Goal: Contribute content: Add original content to the website for others to see

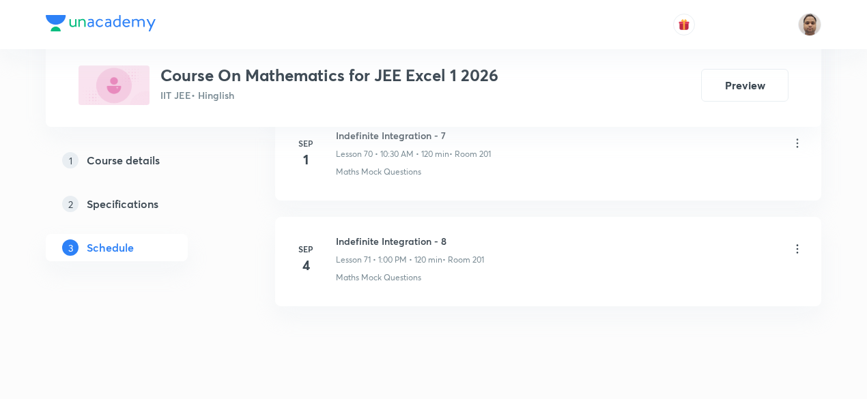
scroll to position [8175, 0]
click at [381, 234] on h6 "Indefinite Integration - 8" at bounding box center [410, 241] width 148 height 14
copy h6 "Indefinite Integration - 8"
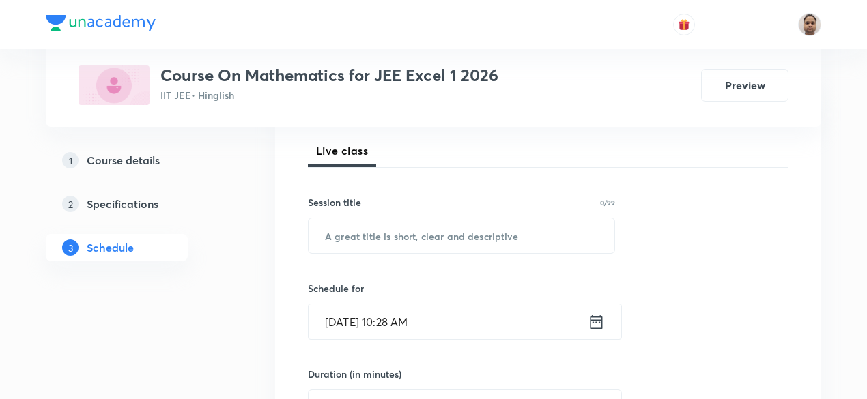
scroll to position [207, 0]
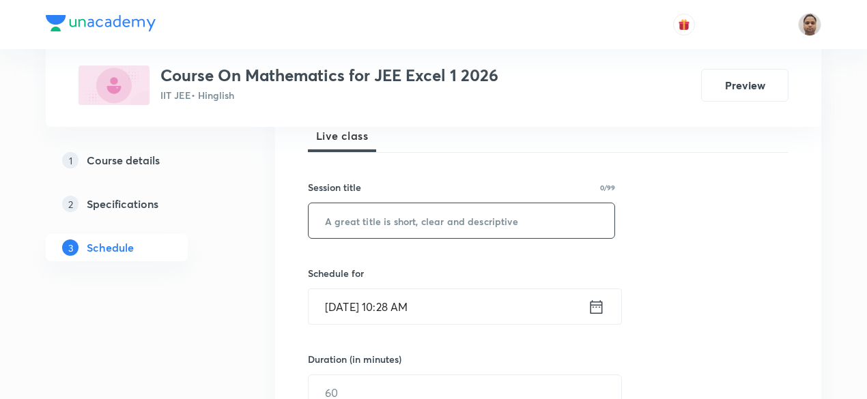
click at [385, 227] on input "text" at bounding box center [462, 220] width 306 height 35
paste input "Indefinite Integration - 8"
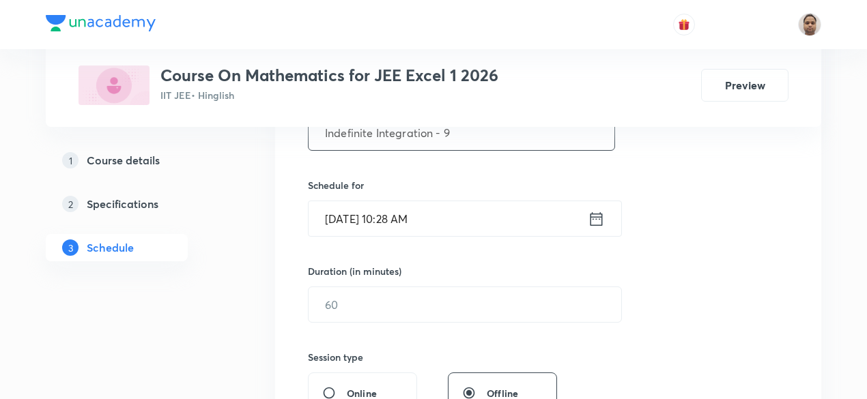
scroll to position [332, 0]
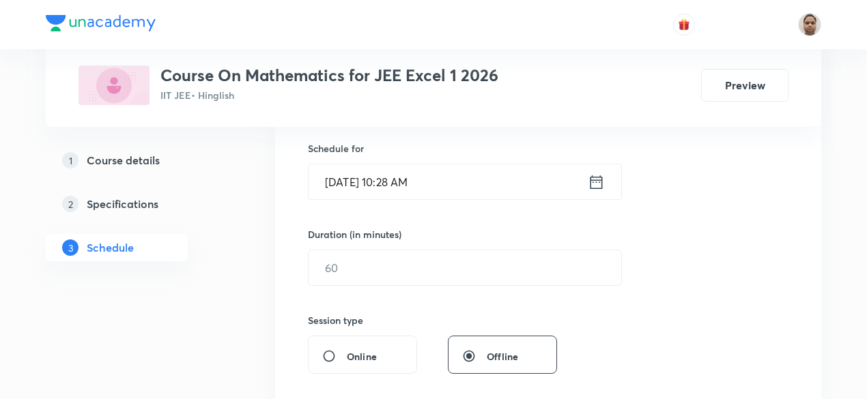
type input "Indefinite Integration - 9"
click at [381, 186] on input "[DATE] 10:28 AM" at bounding box center [448, 182] width 279 height 35
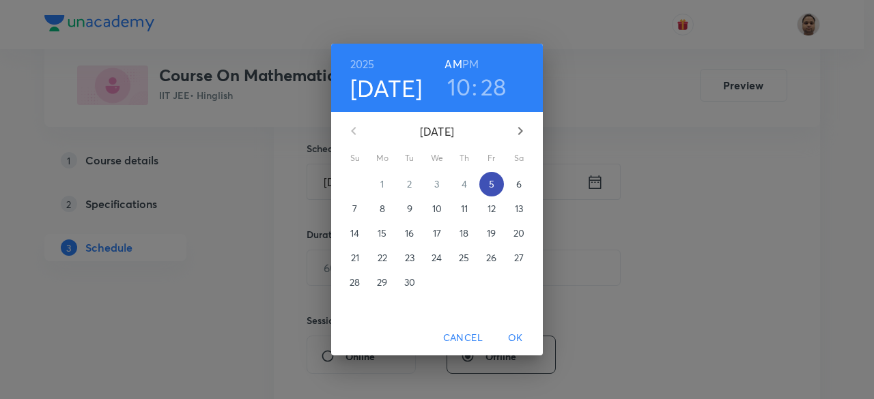
click at [489, 185] on p "5" at bounding box center [491, 185] width 5 height 14
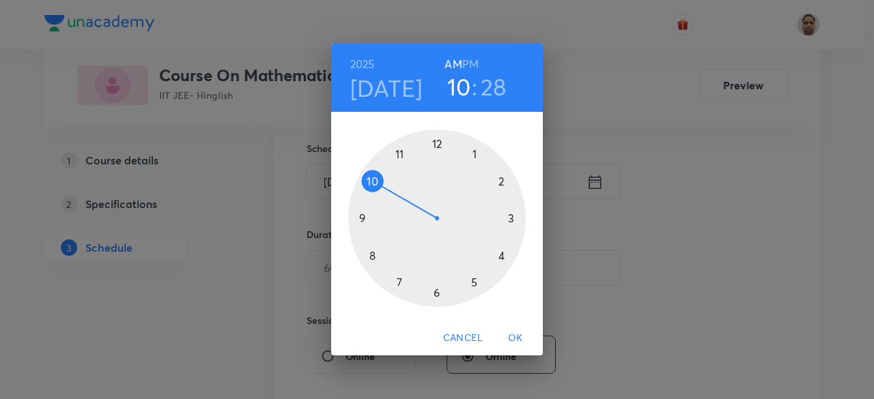
click at [378, 182] on div at bounding box center [437, 219] width 178 height 178
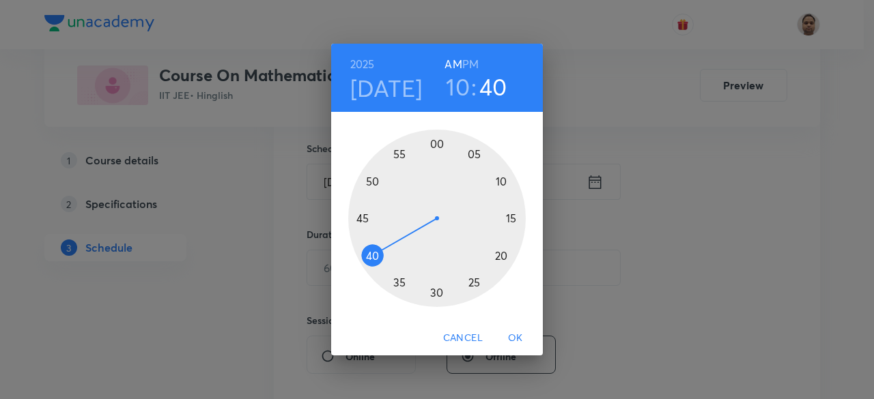
drag, startPoint x: 455, startPoint y: 292, endPoint x: 372, endPoint y: 256, distance: 90.6
click at [372, 256] on div at bounding box center [437, 219] width 178 height 178
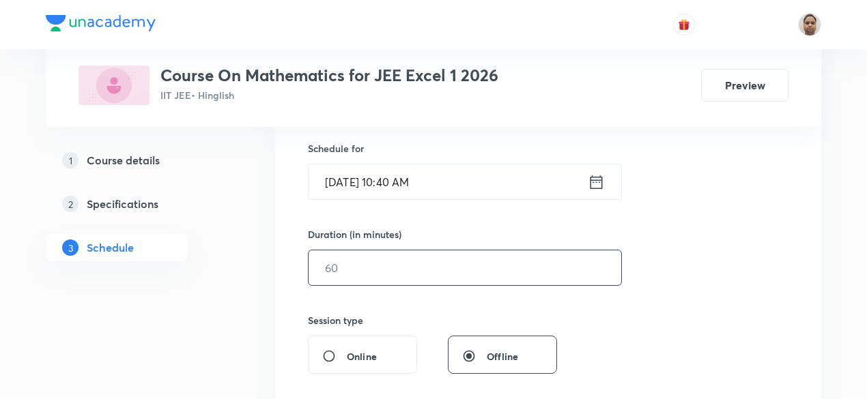
click at [432, 272] on input "text" at bounding box center [465, 268] width 313 height 35
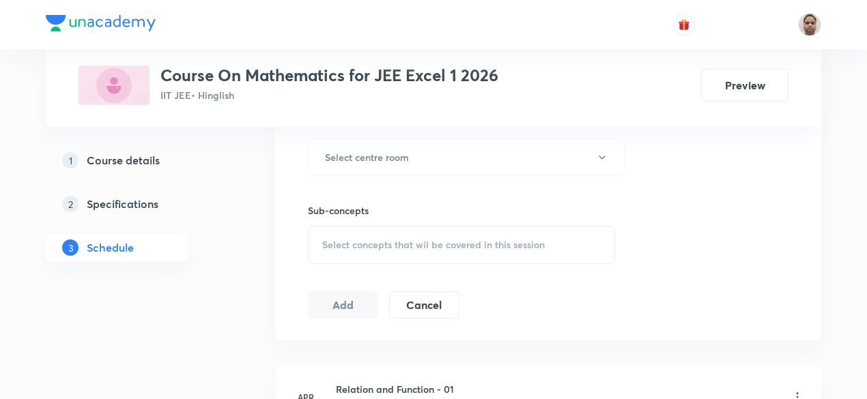
scroll to position [619, 0]
type input "120"
click at [373, 160] on h6 "Select centre room" at bounding box center [367, 156] width 84 height 14
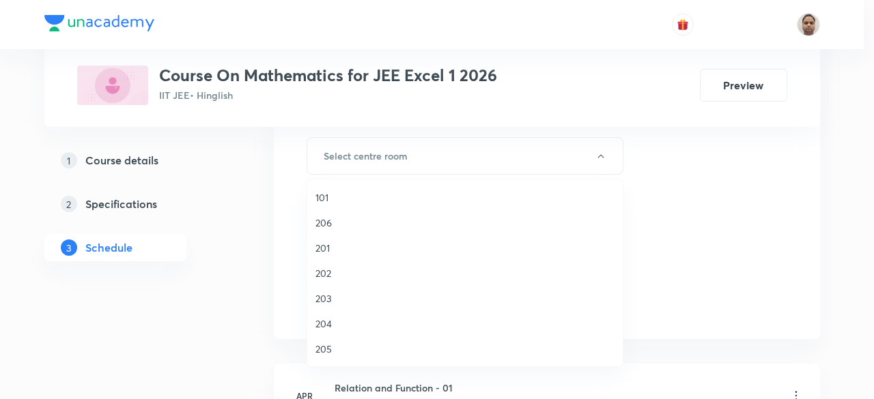
click at [351, 248] on span "201" at bounding box center [464, 248] width 299 height 14
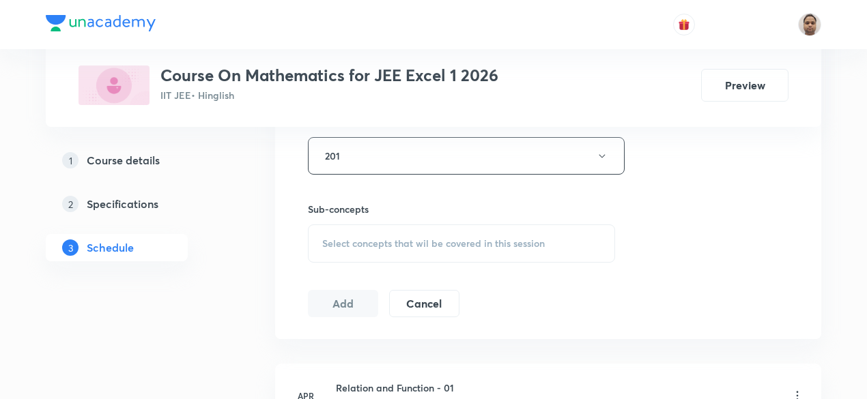
click at [377, 242] on span "Select concepts that wil be covered in this session" at bounding box center [433, 243] width 223 height 11
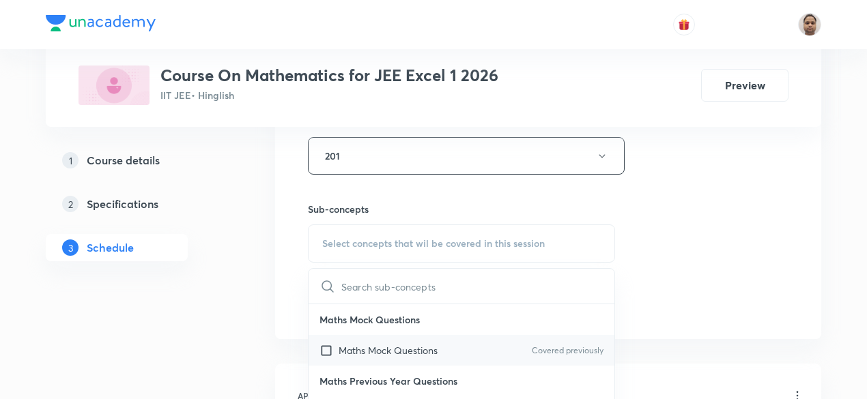
click at [329, 346] on input "checkbox" at bounding box center [329, 350] width 19 height 14
checkbox input "true"
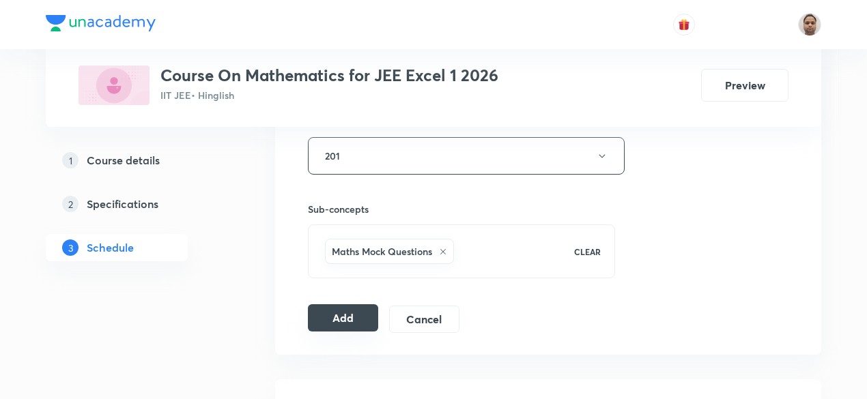
click at [342, 309] on button "Add" at bounding box center [343, 318] width 70 height 27
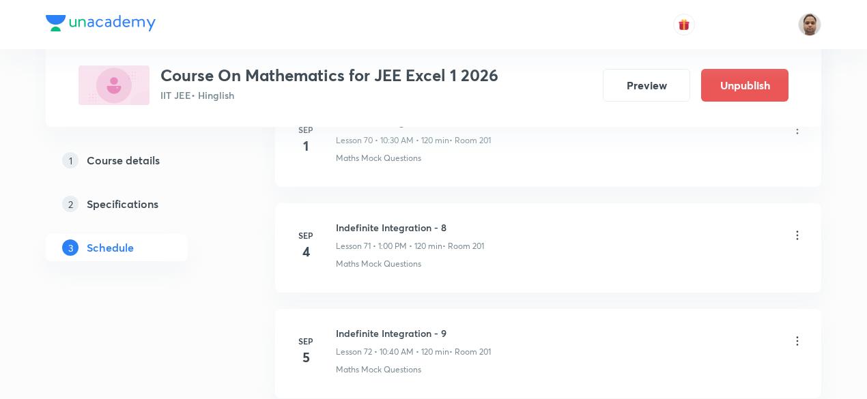
scroll to position [7655, 0]
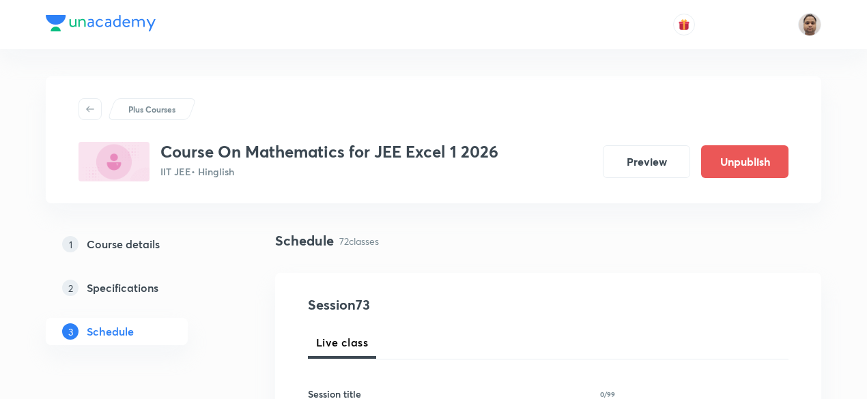
click at [213, 355] on div "1 Course details 2 Specifications 3 Schedule" at bounding box center [139, 296] width 186 height 131
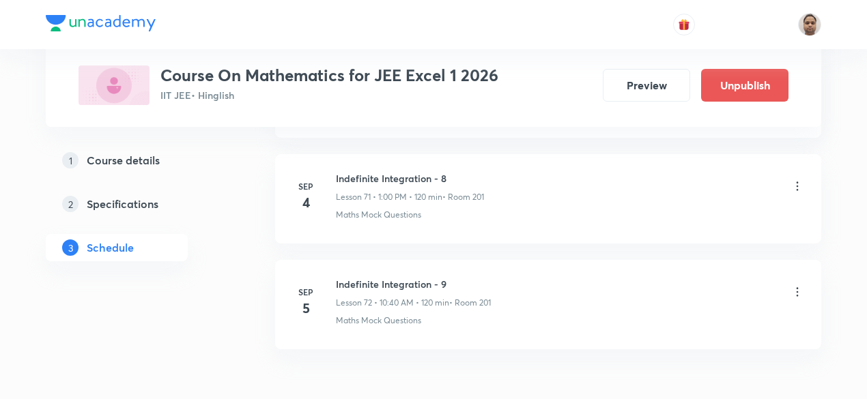
scroll to position [8280, 0]
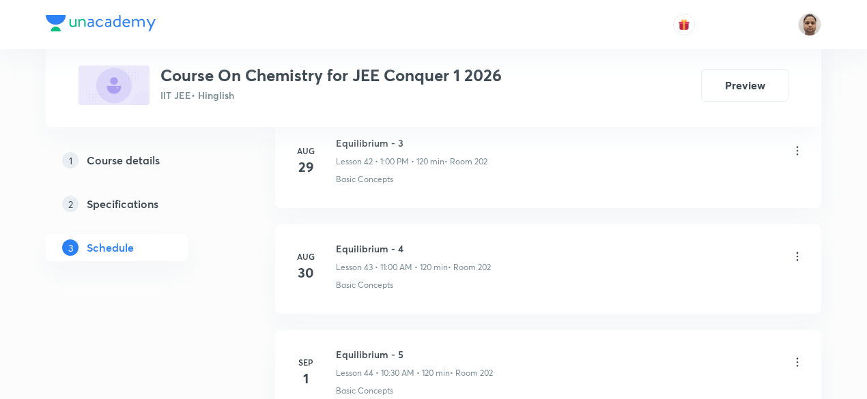
scroll to position [5436, 0]
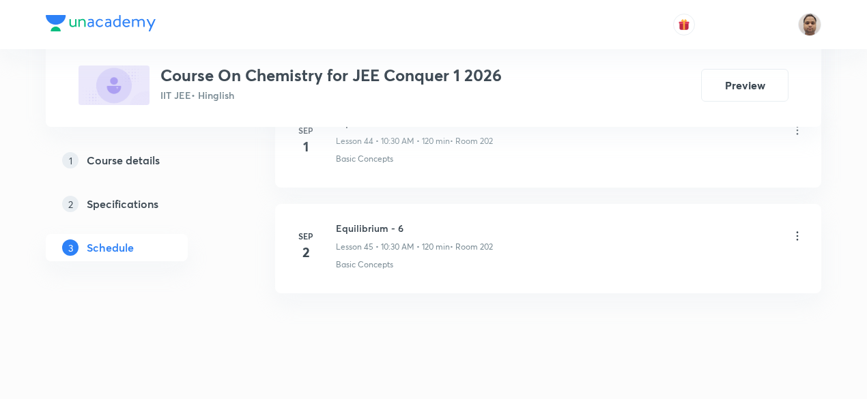
click at [384, 221] on h6 "Equilibrium - 6" at bounding box center [414, 228] width 157 height 14
copy h6 "Equilibrium - 6"
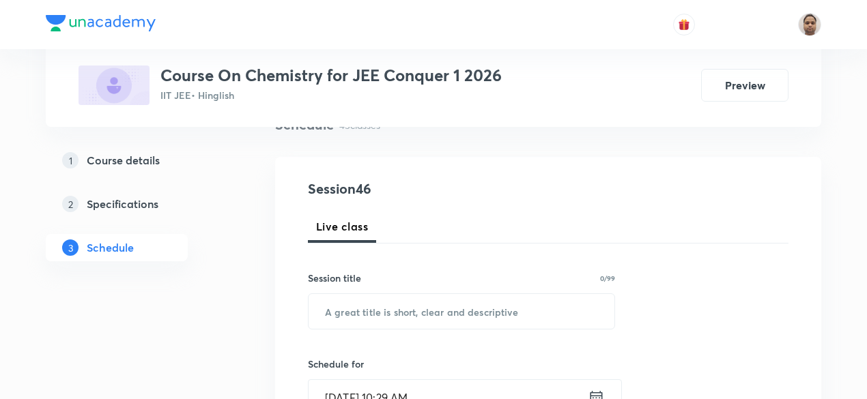
scroll to position [259, 0]
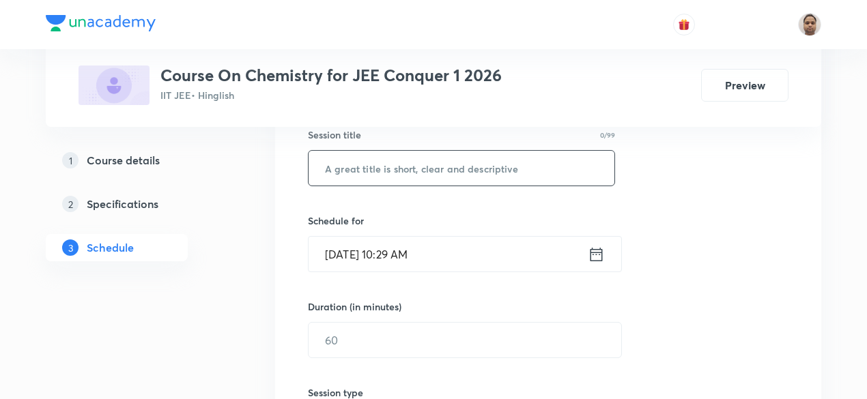
paste input "Equilibrium - 6"
click at [396, 169] on input "Equilibrium - 6" at bounding box center [462, 168] width 306 height 35
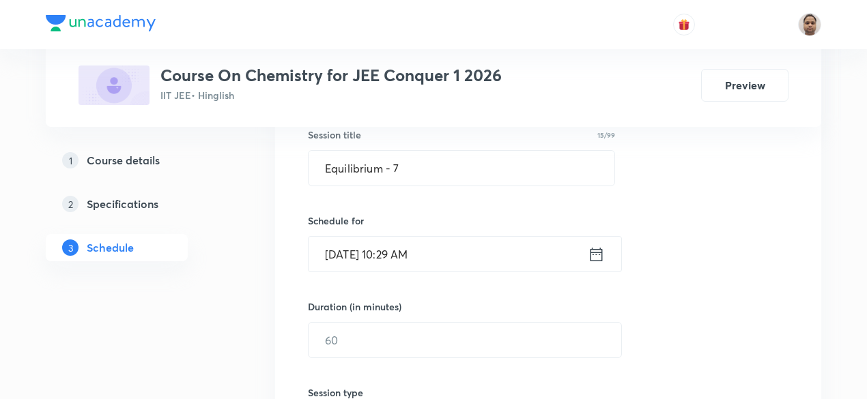
click at [365, 247] on input "Sep 5, 2025, 10:29 AM" at bounding box center [448, 254] width 279 height 35
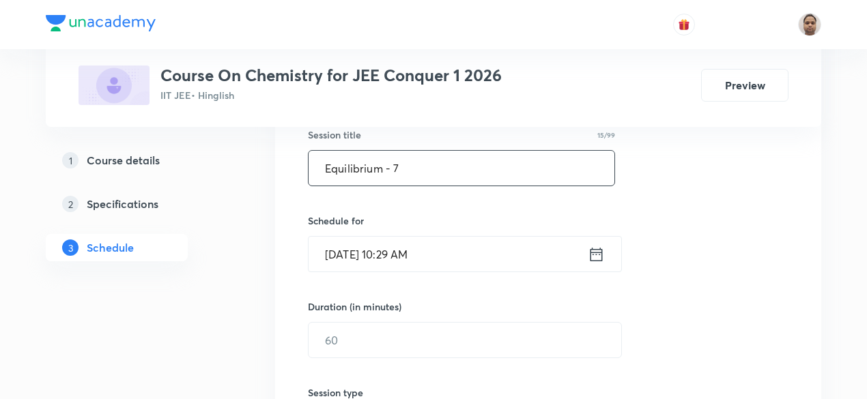
click at [343, 162] on input "Equilibrium - 7" at bounding box center [462, 168] width 306 height 35
type input "Ionic Equilibrium - 7"
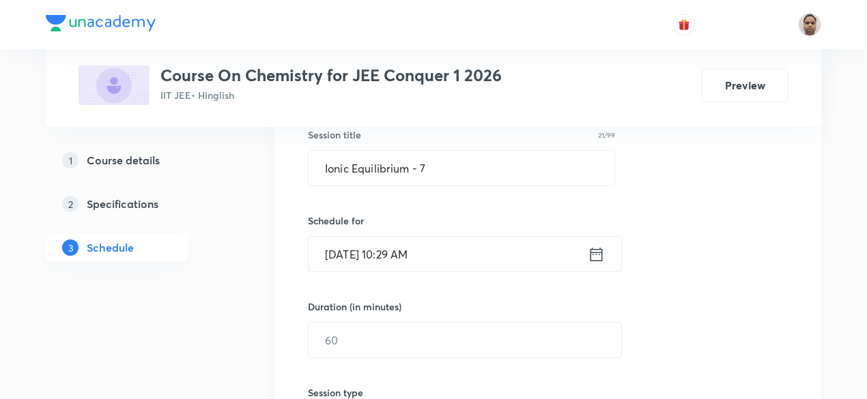
click at [365, 260] on input "Sep 5, 2025, 10:29 AM" at bounding box center [448, 254] width 279 height 35
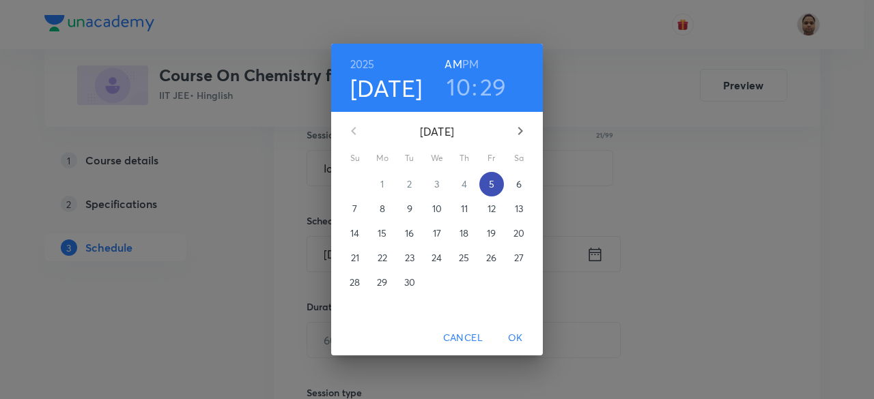
click at [488, 189] on span "5" at bounding box center [491, 185] width 25 height 14
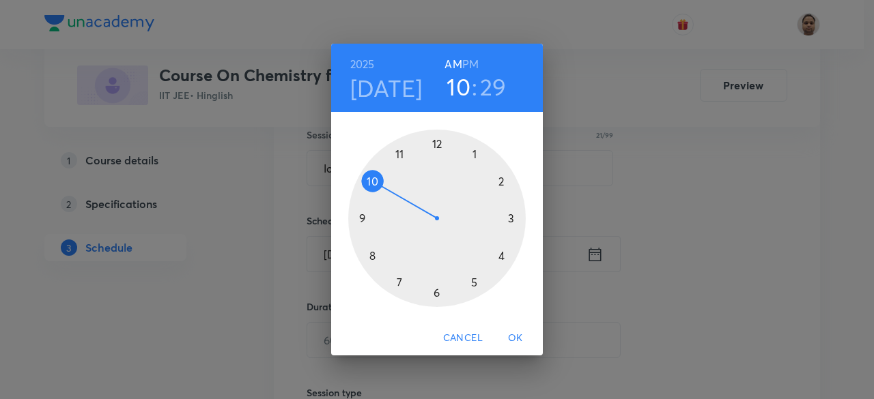
click at [458, 94] on h3 "10" at bounding box center [459, 86] width 24 height 29
click at [489, 92] on h3 "29" at bounding box center [493, 86] width 27 height 29
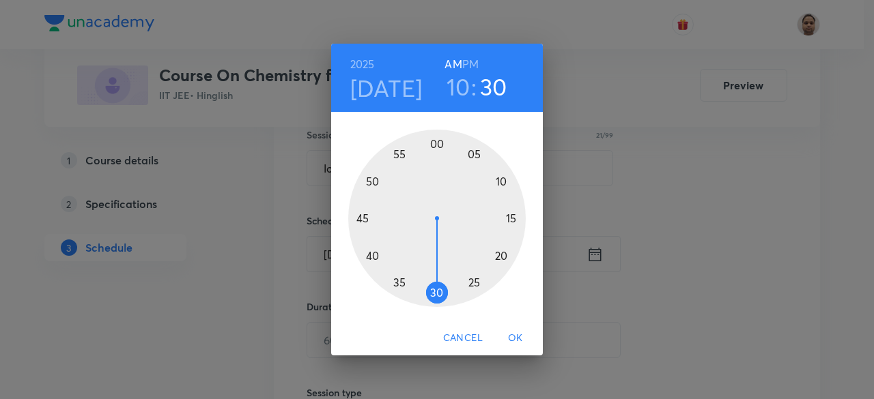
click at [437, 291] on div at bounding box center [437, 219] width 178 height 178
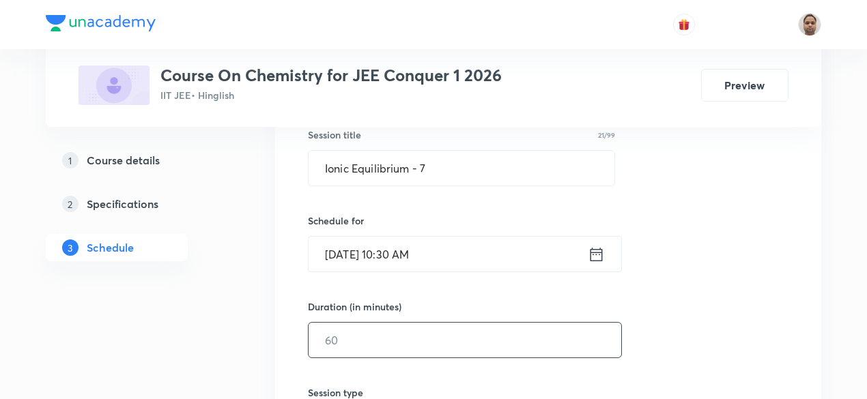
click at [388, 337] on input "text" at bounding box center [465, 340] width 313 height 35
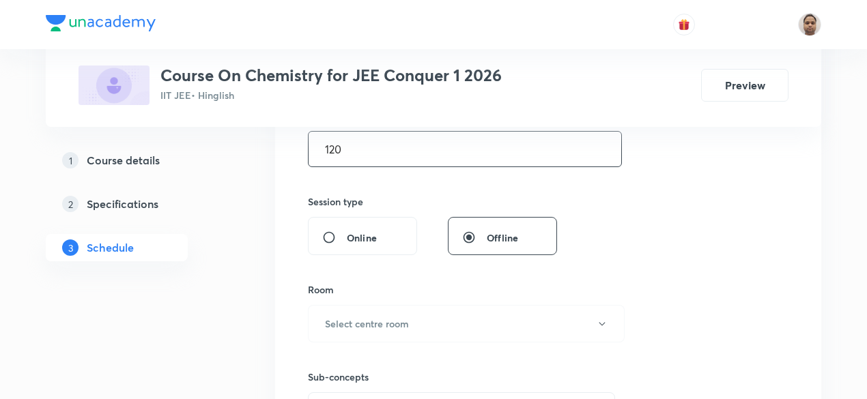
scroll to position [471, 0]
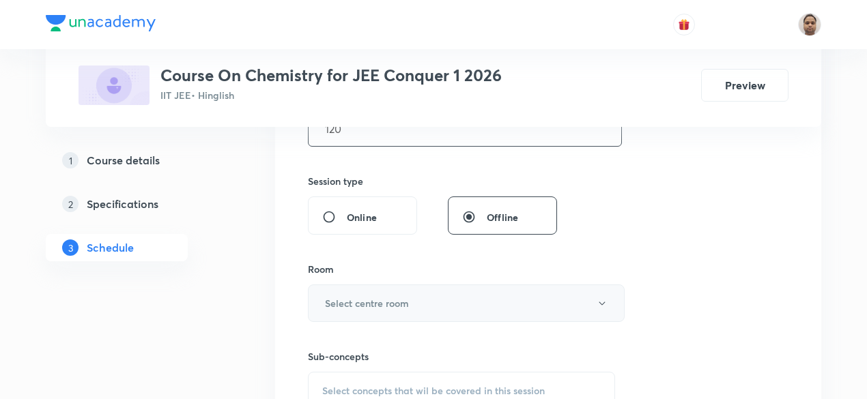
type input "120"
click at [363, 298] on h6 "Select centre room" at bounding box center [367, 303] width 84 height 14
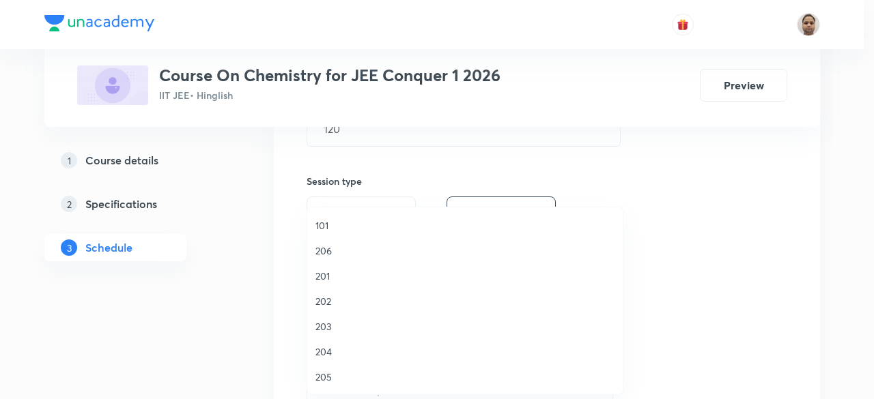
click at [341, 296] on span "202" at bounding box center [464, 301] width 299 height 14
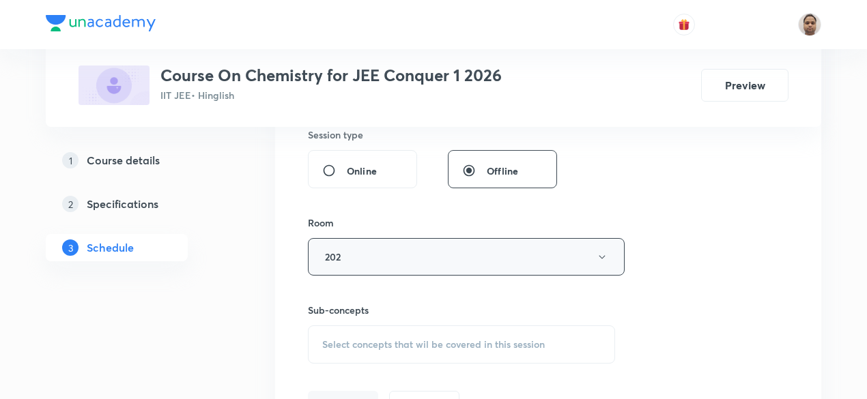
scroll to position [644, 0]
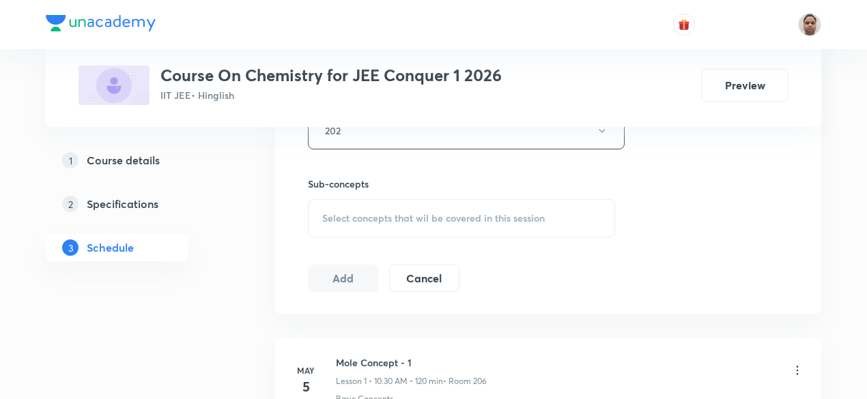
click at [388, 223] on div "Select concepts that wil be covered in this session" at bounding box center [461, 218] width 307 height 38
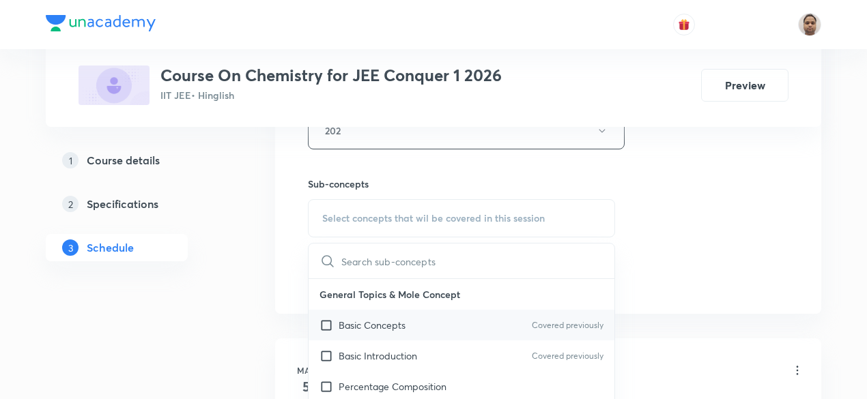
click at [339, 324] on p "Basic Concepts" at bounding box center [372, 325] width 67 height 14
checkbox input "true"
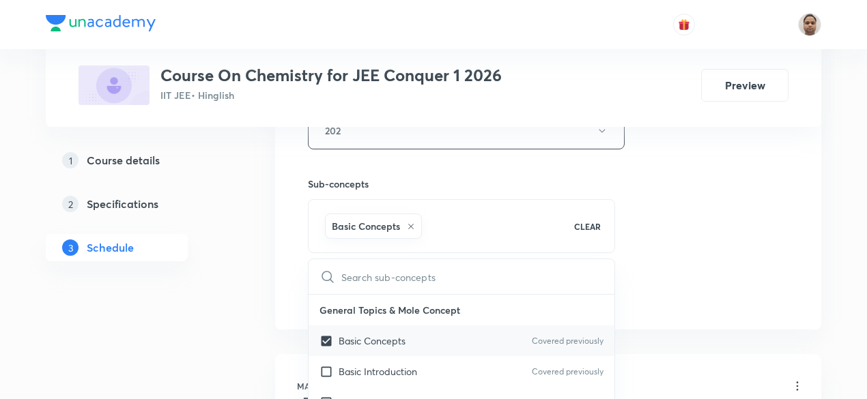
click at [339, 326] on div "Basic Concepts Covered previously" at bounding box center [462, 341] width 306 height 31
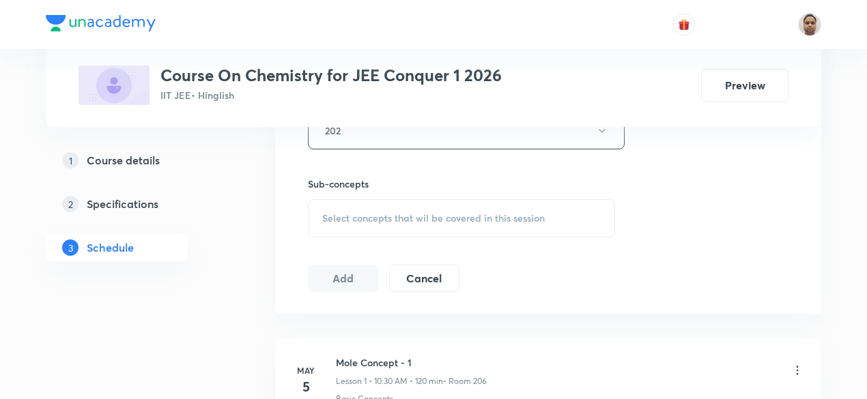
click at [378, 222] on span "Select concepts that wil be covered in this session" at bounding box center [433, 218] width 223 height 11
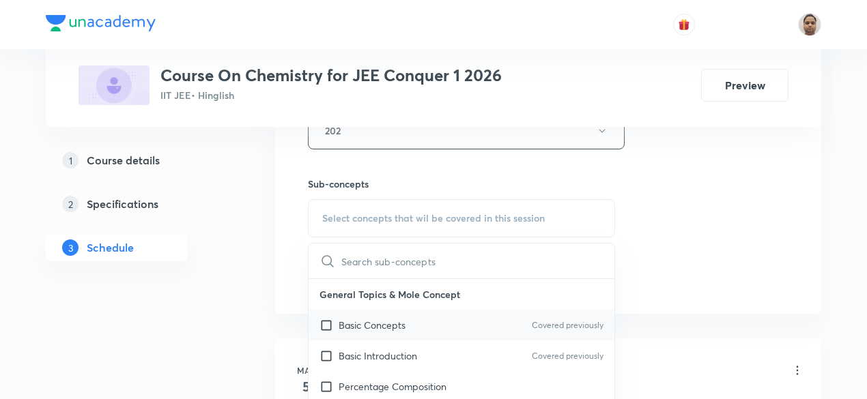
click at [333, 326] on input "checkbox" at bounding box center [329, 325] width 19 height 14
checkbox input "true"
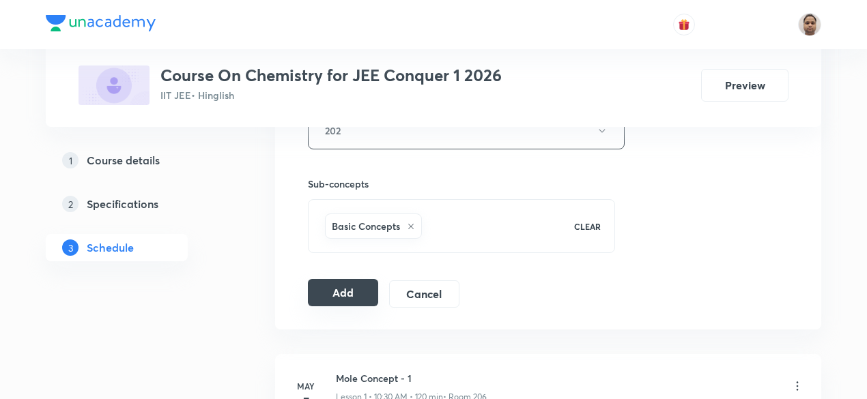
click at [350, 282] on button "Add" at bounding box center [343, 292] width 70 height 27
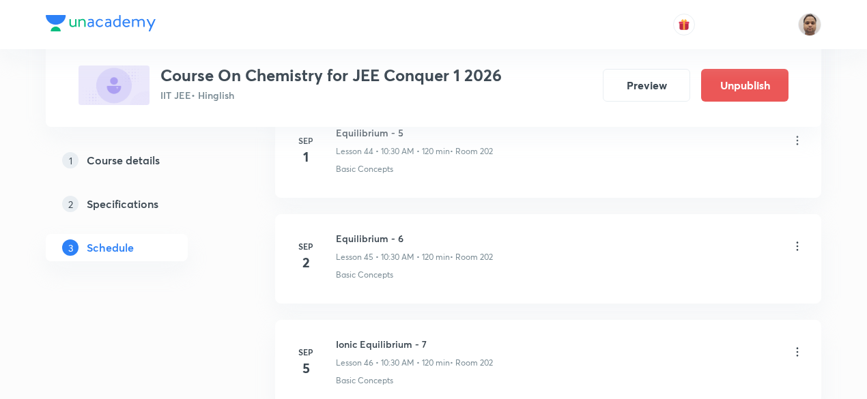
scroll to position [4798, 0]
